Goal: Information Seeking & Learning: Learn about a topic

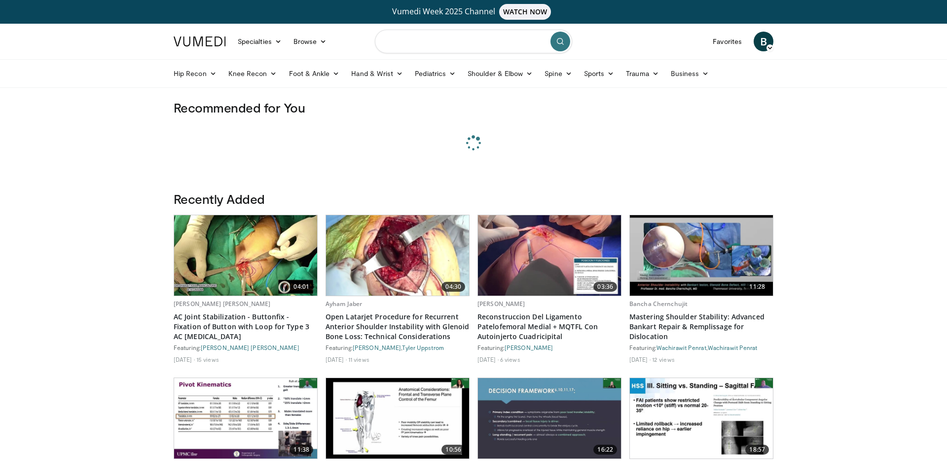
click at [471, 38] on input "Search topics, interventions" at bounding box center [473, 42] width 197 height 24
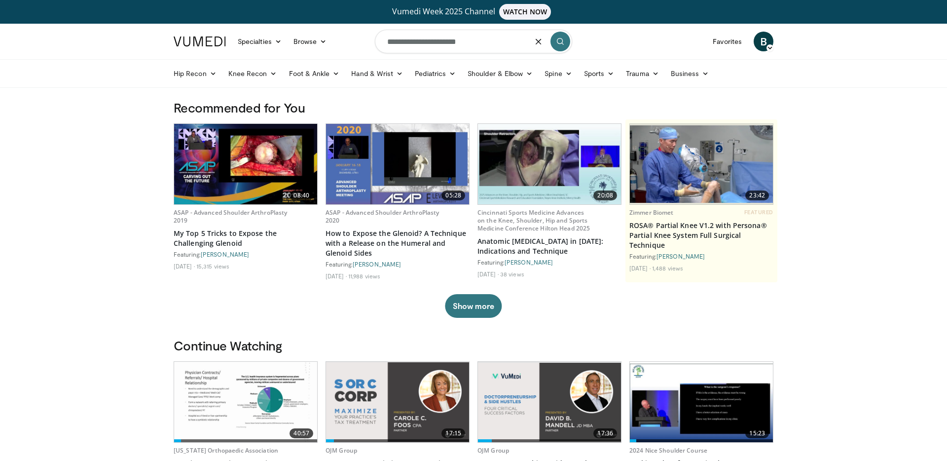
type input "**********"
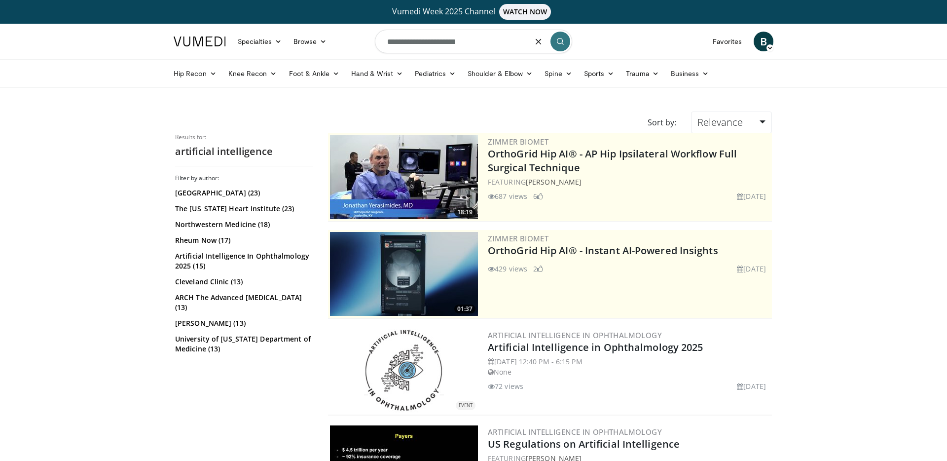
click at [481, 47] on input "**********" at bounding box center [473, 42] width 197 height 24
type input "**********"
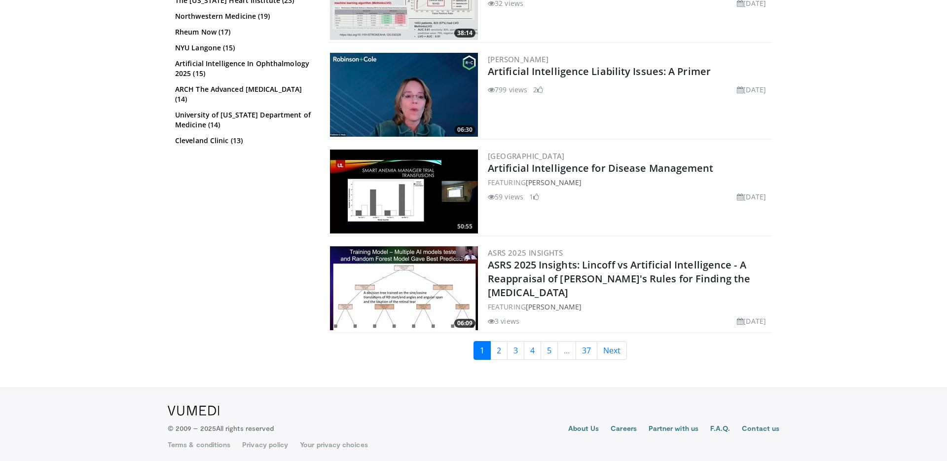
scroll to position [2407, 0]
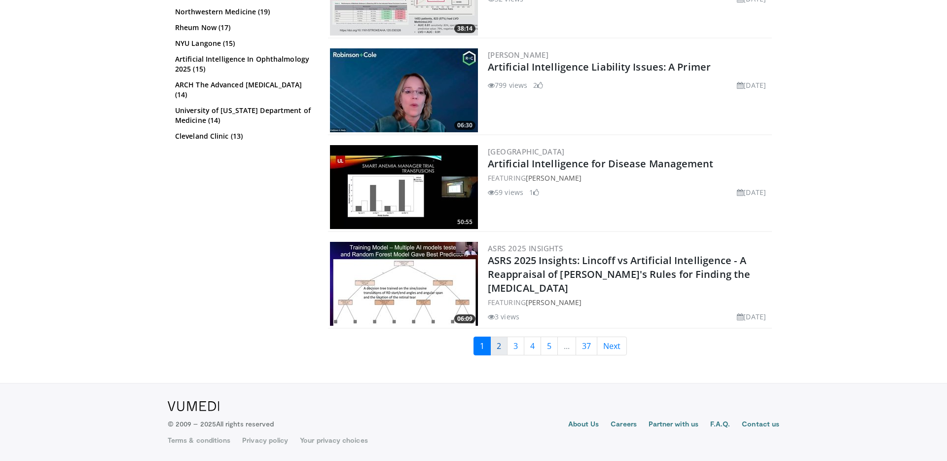
click at [499, 349] on link "2" at bounding box center [498, 345] width 17 height 19
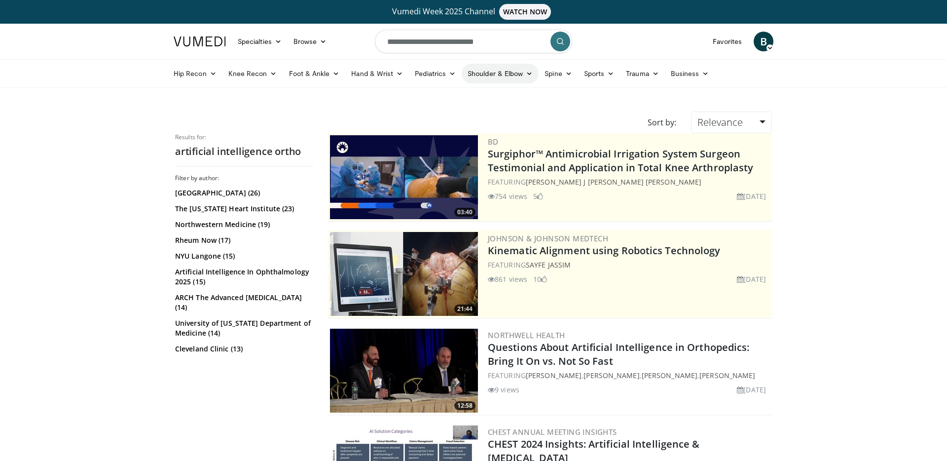
click at [490, 73] on link "Shoulder & Elbow" at bounding box center [500, 74] width 77 height 20
click at [466, 115] on link "Shoulder" at bounding box center [479, 113] width 117 height 16
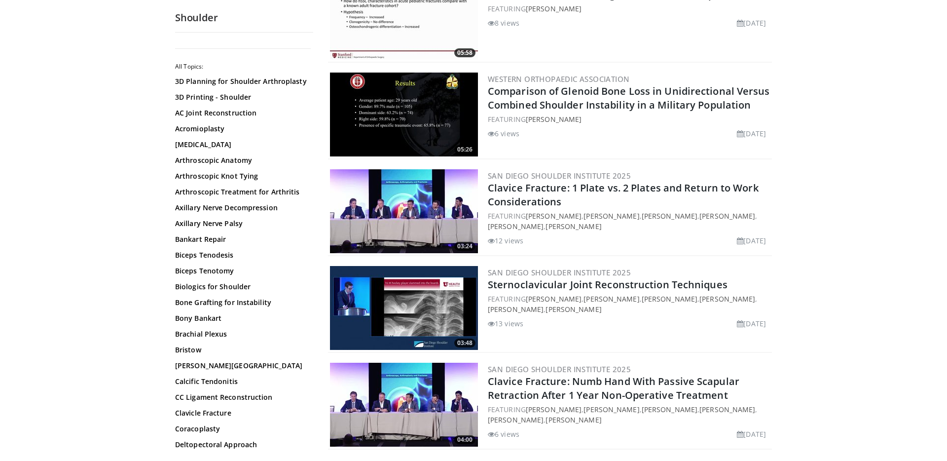
scroll to position [934, 0]
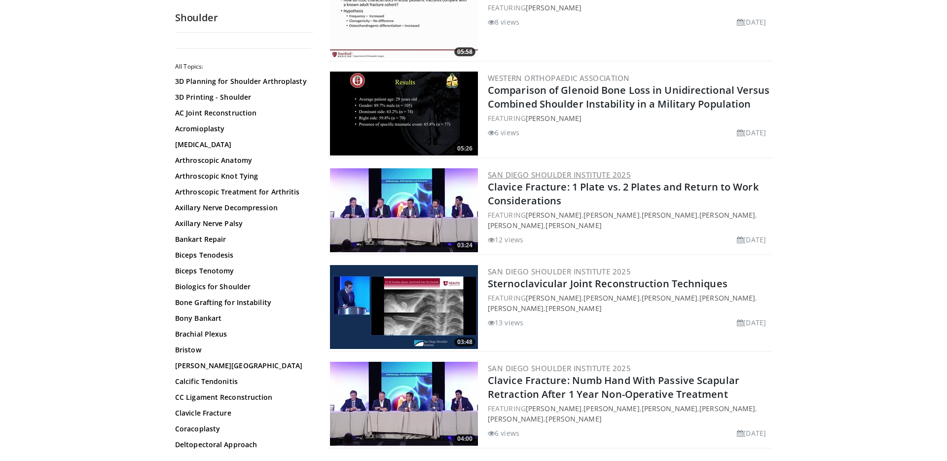
click at [590, 173] on link "San Diego Shoulder Institute 2025" at bounding box center [559, 175] width 143 height 10
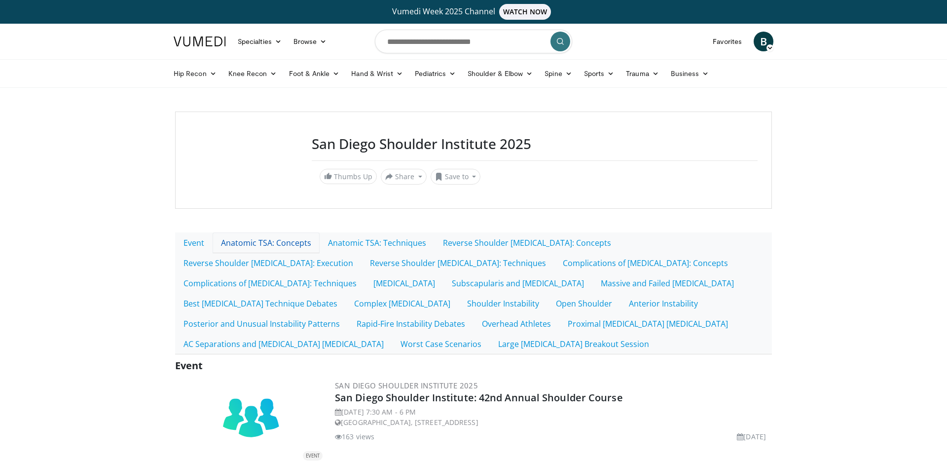
click at [241, 246] on link "Anatomic TSA: Concepts" at bounding box center [266, 242] width 107 height 21
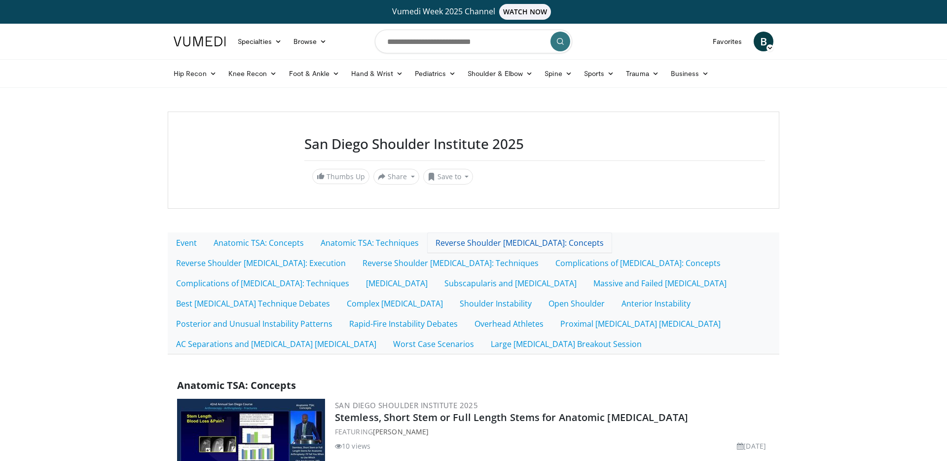
click at [477, 245] on link "Reverse Shoulder [MEDICAL_DATA]: Concepts" at bounding box center [519, 242] width 185 height 21
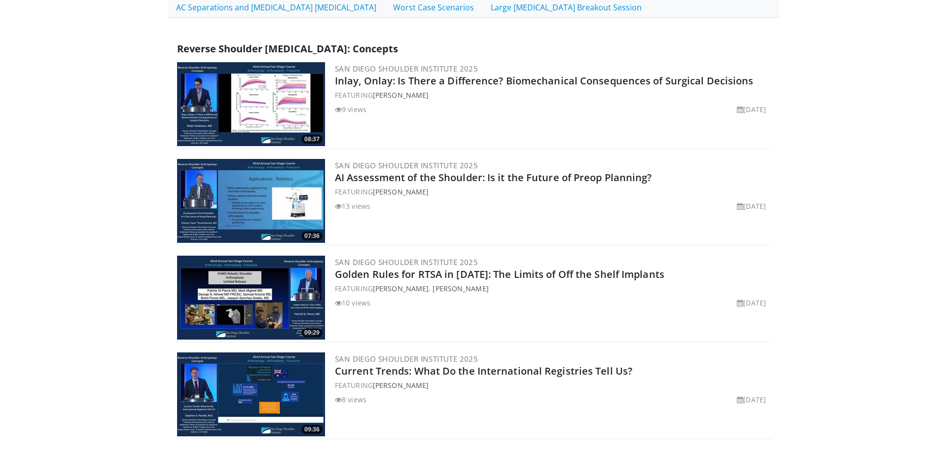
scroll to position [340, 0]
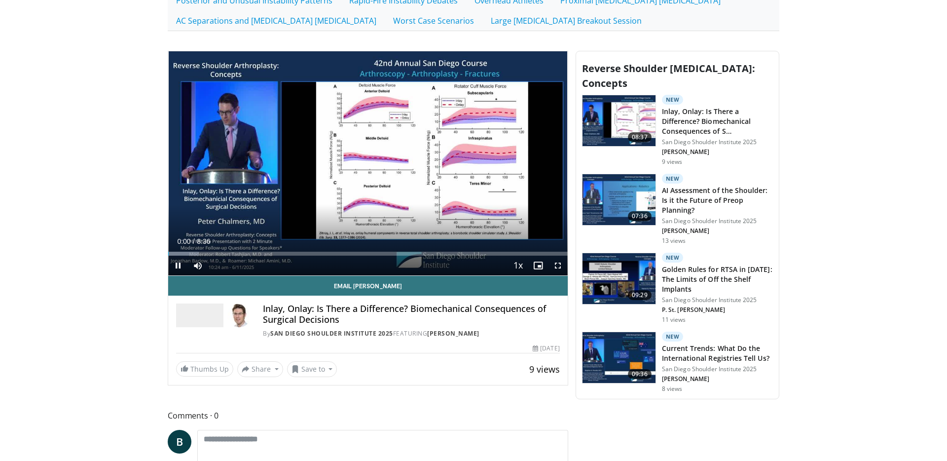
scroll to position [325, 0]
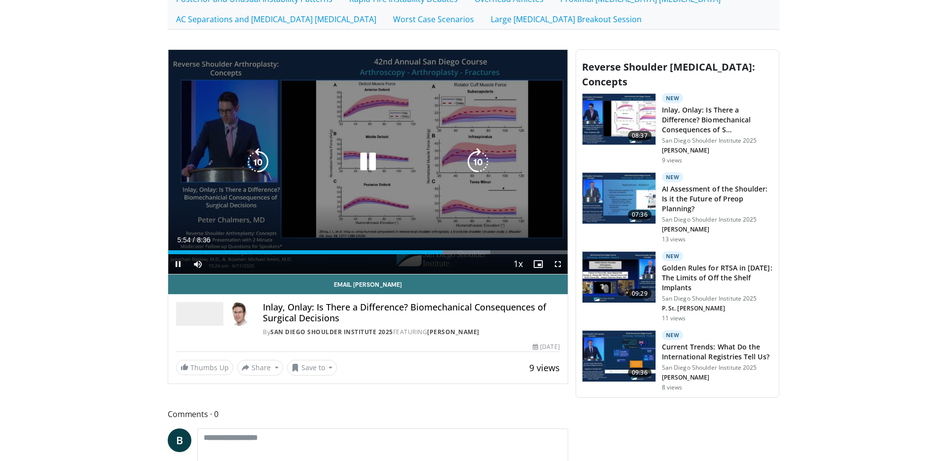
click at [364, 163] on icon "Video Player" at bounding box center [368, 162] width 28 height 28
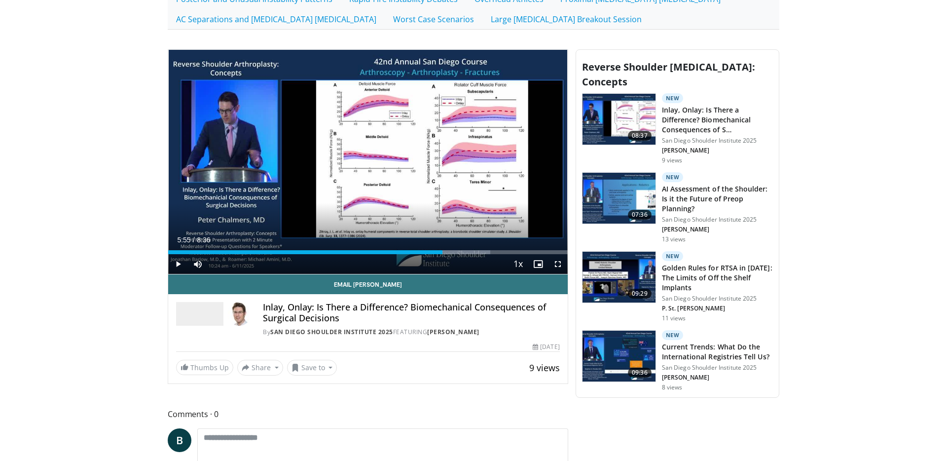
click at [707, 196] on h3 "AI Assessment of the Shoulder: Is it the Future of Preop Planning?" at bounding box center [717, 199] width 111 height 30
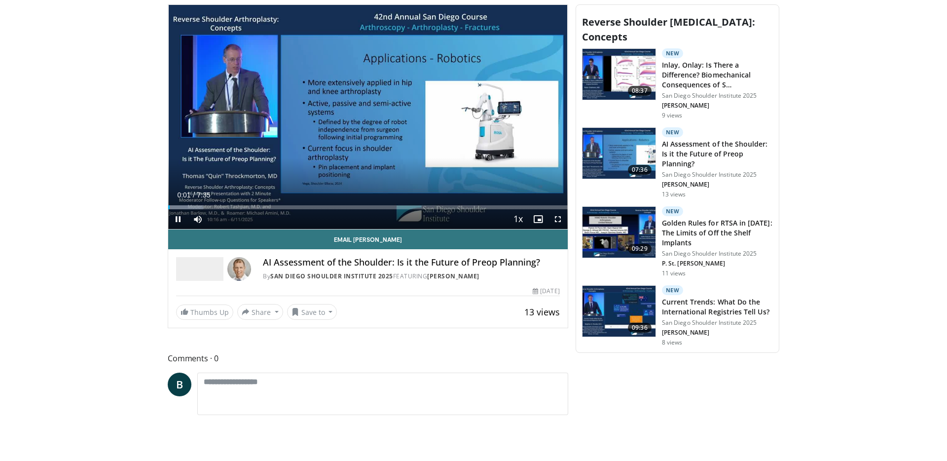
scroll to position [467, 0]
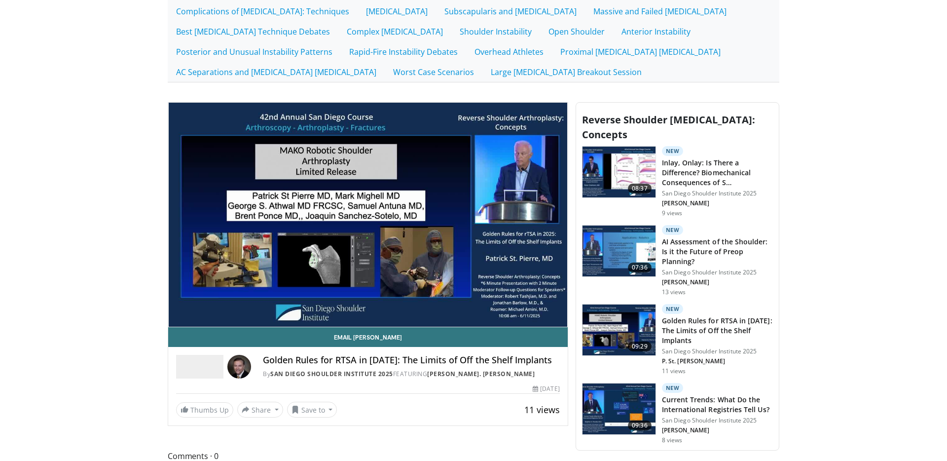
scroll to position [273, 0]
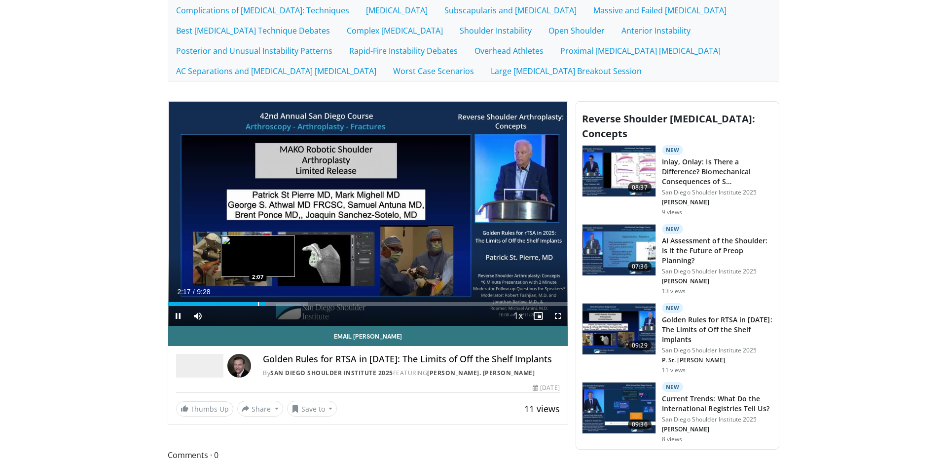
click at [258, 305] on div "Progress Bar" at bounding box center [258, 304] width 1 height 4
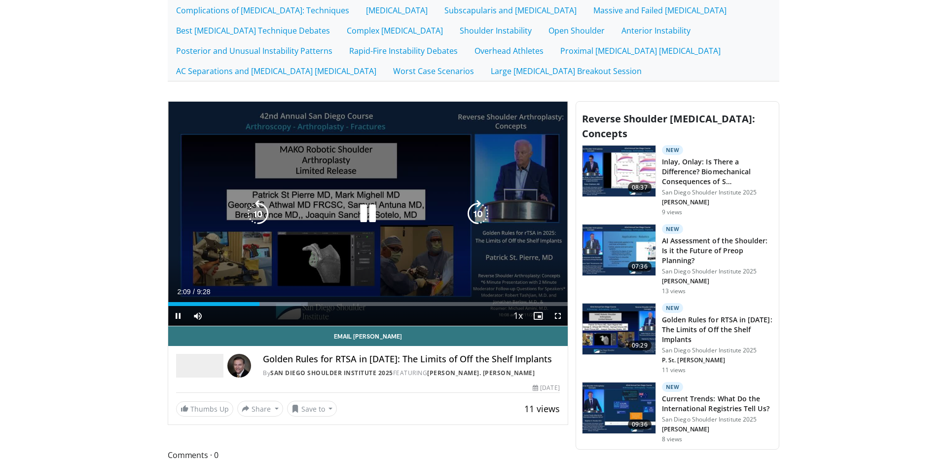
click at [365, 212] on icon "Video Player" at bounding box center [368, 214] width 28 height 28
